Goal: Find specific page/section: Find specific page/section

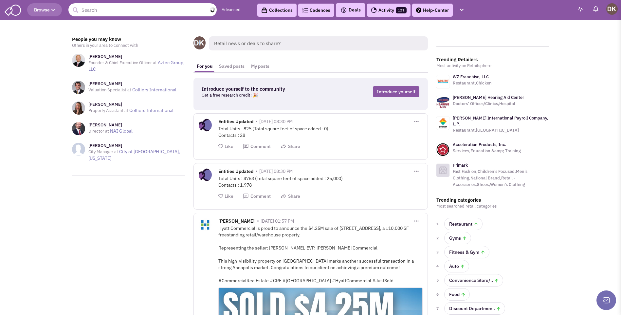
click at [84, 14] on input "text" at bounding box center [142, 9] width 148 height 13
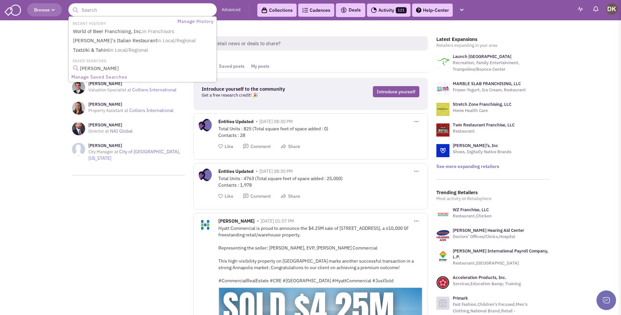
paste input "[PERSON_NAME] *Scooters Coffee - see Card/note *[PERSON_NAME] *"
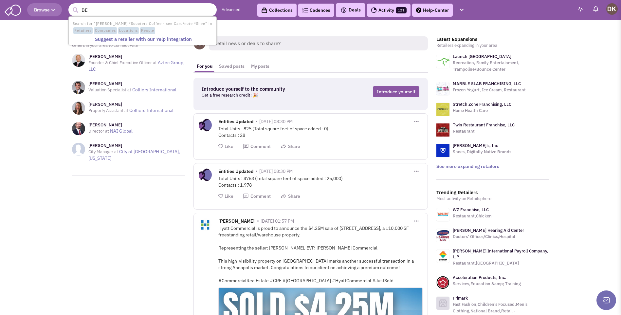
type input "B"
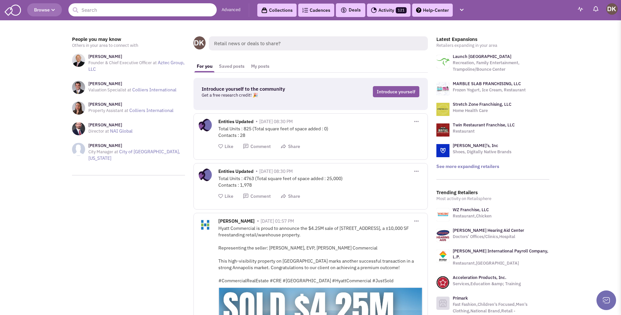
click at [92, 12] on input "text" at bounding box center [142, 9] width 148 height 13
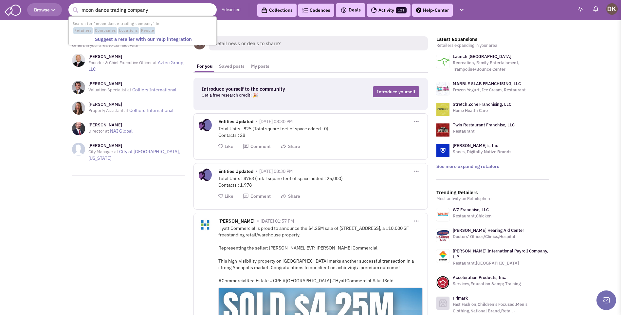
type input "moon dance trading company"
click at [70, 5] on button "submit" at bounding box center [75, 10] width 10 height 10
